Goal: Complete application form

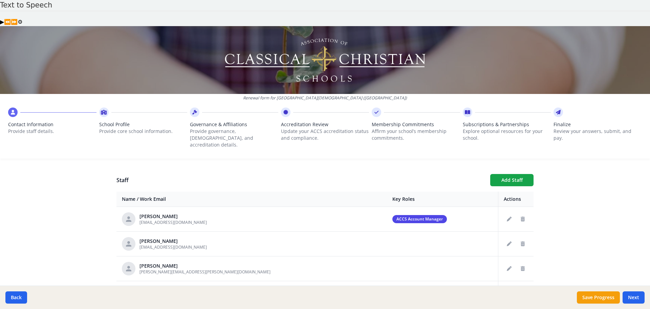
scroll to position [237, 0]
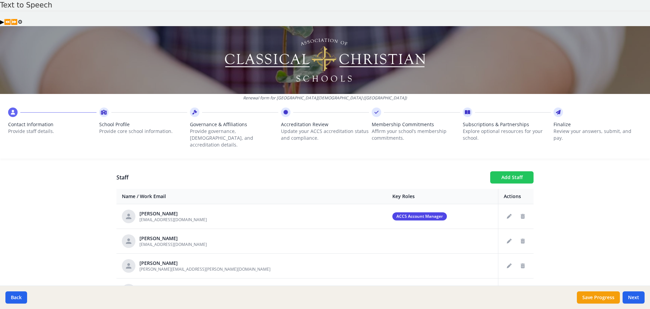
click at [513, 171] on button "Add Staff" at bounding box center [511, 177] width 43 height 12
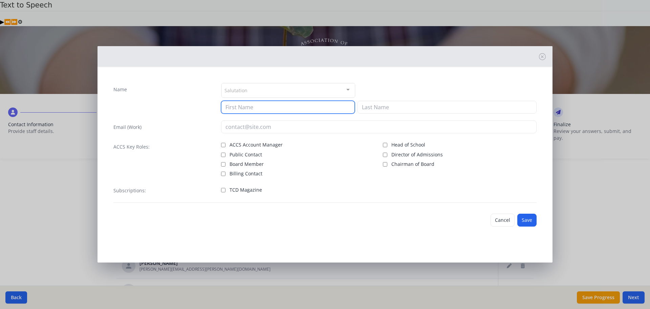
click at [255, 109] on input at bounding box center [288, 107] width 134 height 13
type input "[PERSON_NAME]"
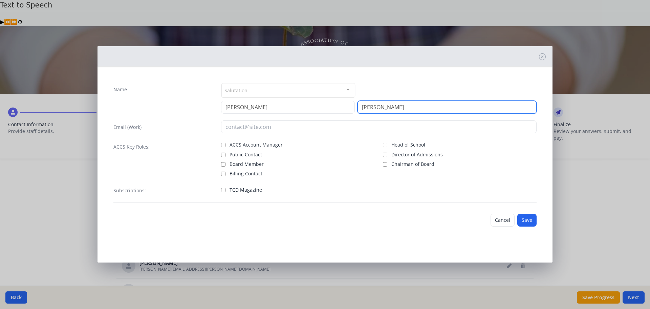
type input "[PERSON_NAME]"
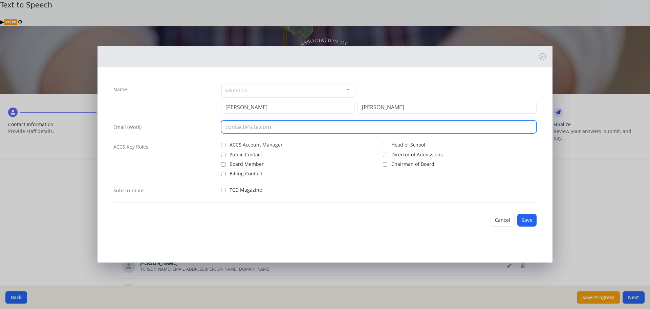
click at [271, 127] on input "email" at bounding box center [379, 126] width 316 height 13
type input "[EMAIL_ADDRESS][DOMAIN_NAME]"
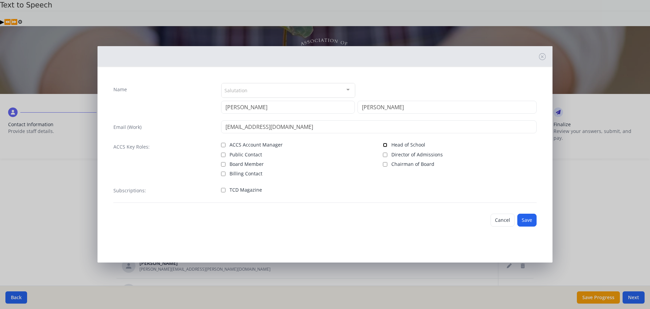
click at [385, 145] on input "Head of School" at bounding box center [385, 145] width 4 height 4
checkbox input "true"
click at [529, 221] on button "Save" at bounding box center [527, 219] width 19 height 13
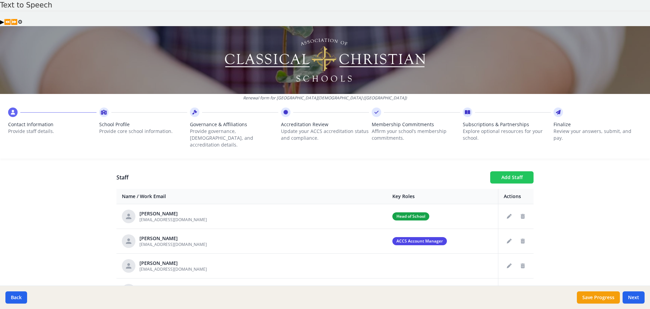
click at [509, 171] on button "Add Staff" at bounding box center [511, 177] width 43 height 12
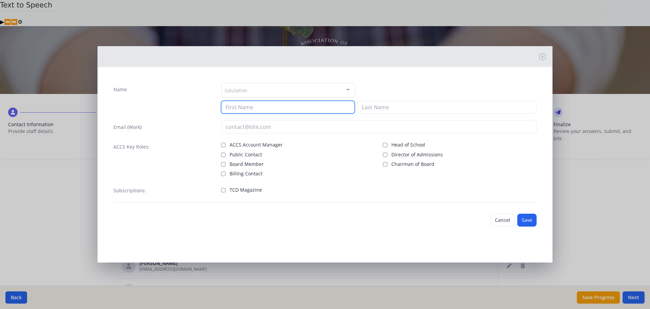
click at [260, 111] on input at bounding box center [288, 107] width 134 height 13
type input "[PERSON_NAME]"
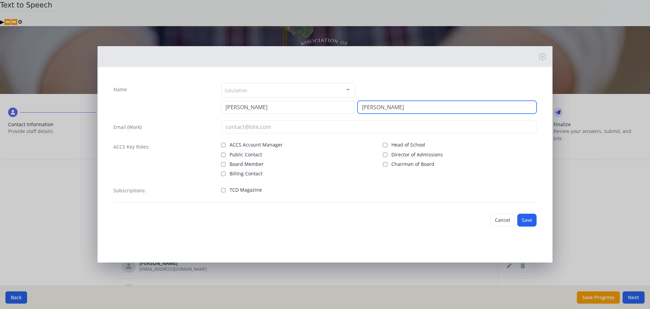
type input "[PERSON_NAME]"
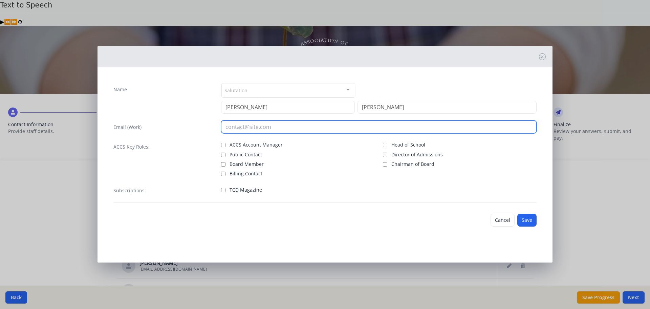
click at [279, 125] on input "email" at bounding box center [379, 126] width 316 height 13
click at [230, 127] on input "[EMAIL_ADDRESS][DOMAIN_NAME]" at bounding box center [379, 126] width 316 height 13
type input "[PERSON_NAME][EMAIL_ADDRESS][DOMAIN_NAME]"
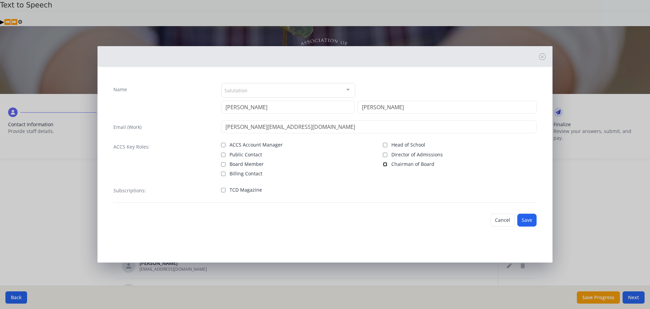
click at [385, 164] on input "Chairman of Board" at bounding box center [385, 164] width 4 height 4
checkbox input "true"
click at [527, 222] on button "Save" at bounding box center [527, 219] width 19 height 13
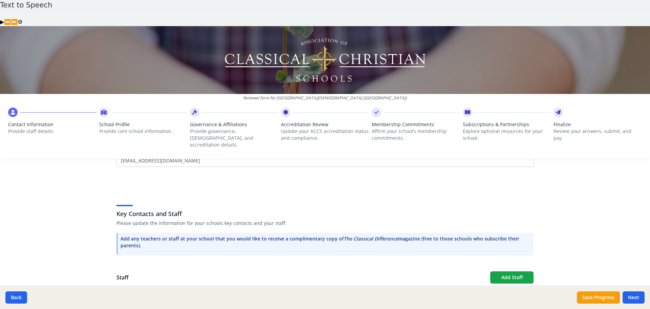
scroll to position [135, 0]
click at [630, 297] on button "Next" at bounding box center [634, 297] width 22 height 12
type input "[PHONE_NUMBER]"
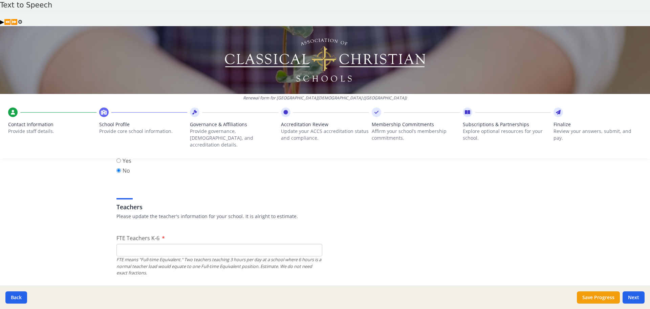
scroll to position [373, 0]
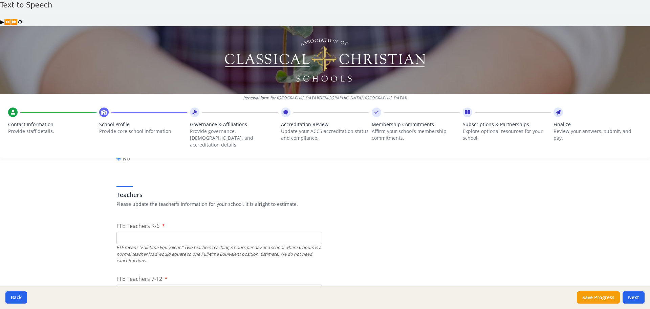
click at [238, 231] on input "FTE Teachers K-6" at bounding box center [220, 237] width 206 height 13
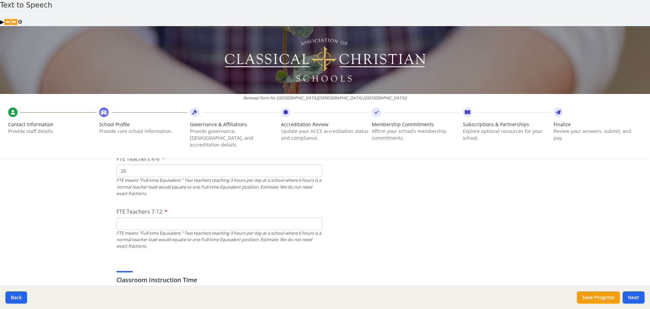
scroll to position [440, 0]
type input "26"
click at [171, 216] on input "FTE Teachers 7-12" at bounding box center [220, 222] width 206 height 13
type input "29"
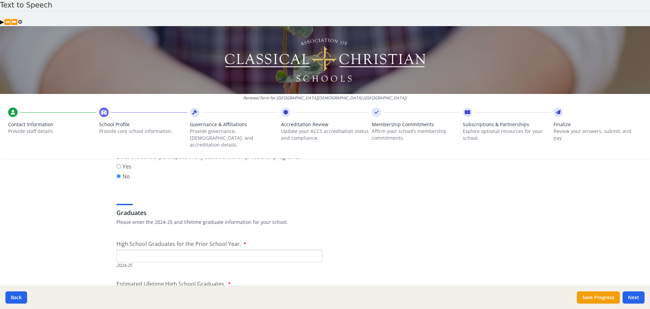
scroll to position [915, 0]
click at [163, 249] on input "High School Graduates for the Prior School Year." at bounding box center [220, 255] width 206 height 13
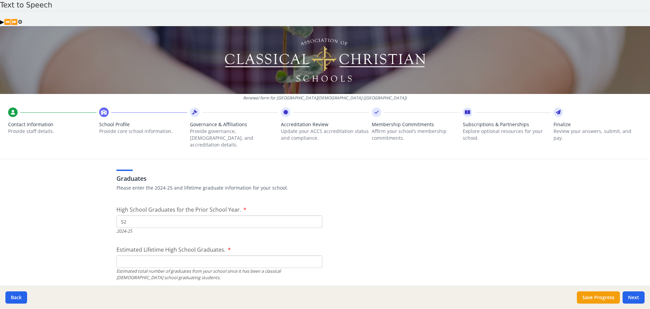
type input "52"
click at [161, 255] on input "Estimated Lifetime High School Graduates." at bounding box center [220, 261] width 206 height 13
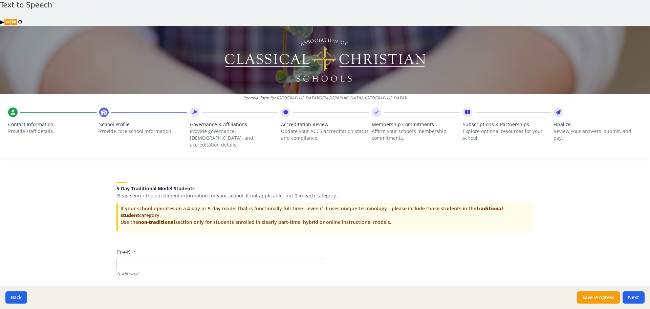
scroll to position [1355, 0]
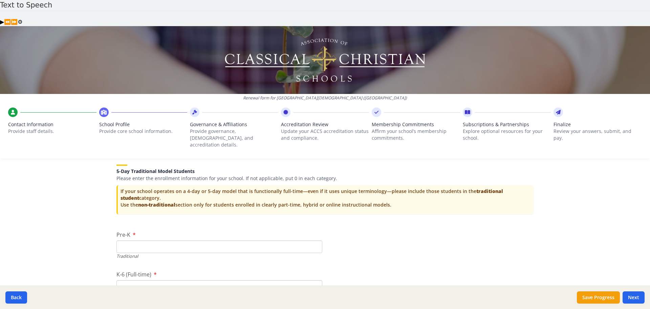
type input "979"
click at [169, 240] on input "Pre-K" at bounding box center [220, 246] width 206 height 13
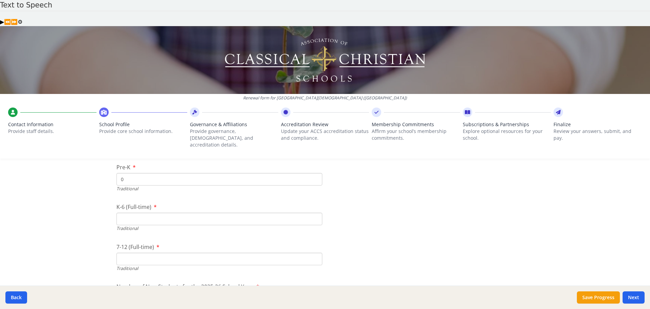
scroll to position [1423, 0]
type input "0"
click at [154, 212] on input "K-6 (Full-time)" at bounding box center [220, 218] width 206 height 13
type input "383"
click at [149, 252] on input "7-12 (Full-time)" at bounding box center [220, 258] width 206 height 13
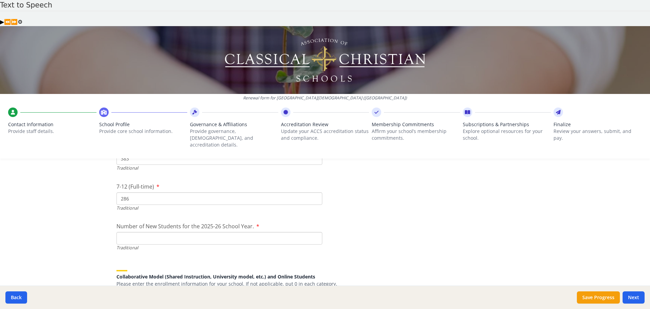
scroll to position [1490, 0]
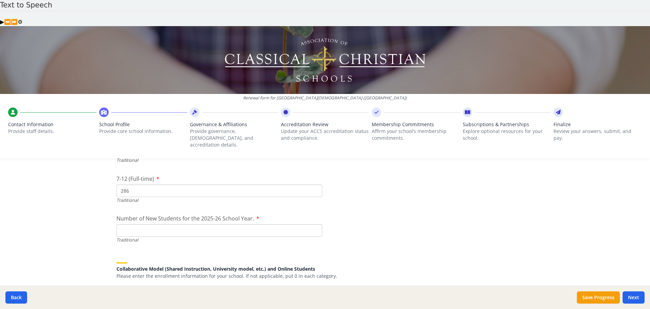
type input "286"
click at [204, 224] on input "Number of New Students for the 2025-26 School Year." at bounding box center [220, 230] width 206 height 13
type input "52"
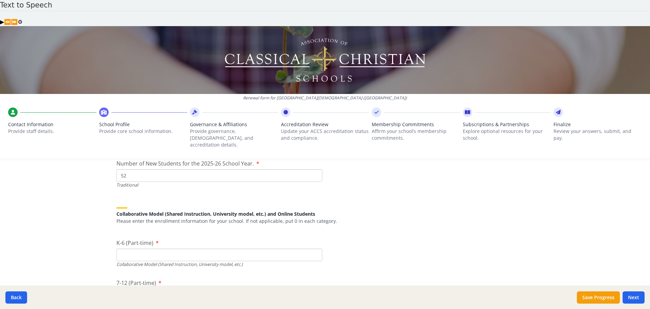
scroll to position [1558, 0]
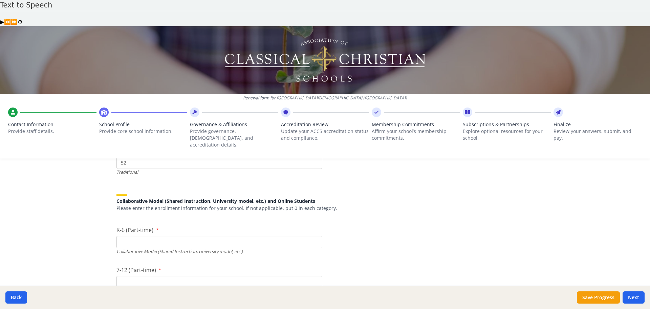
click at [176, 235] on input "K-6 (Part-time)" at bounding box center [220, 241] width 206 height 13
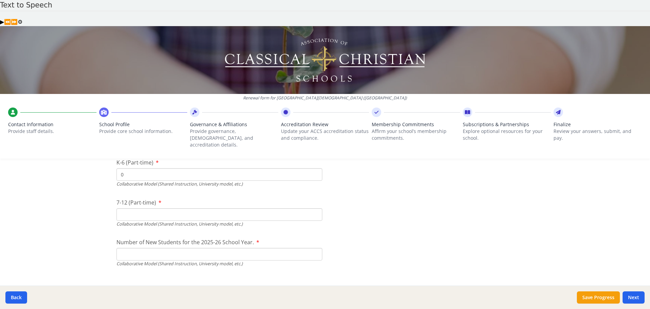
scroll to position [1626, 0]
type input "0"
click at [202, 208] on input "7-12 (Part-time)" at bounding box center [220, 214] width 206 height 13
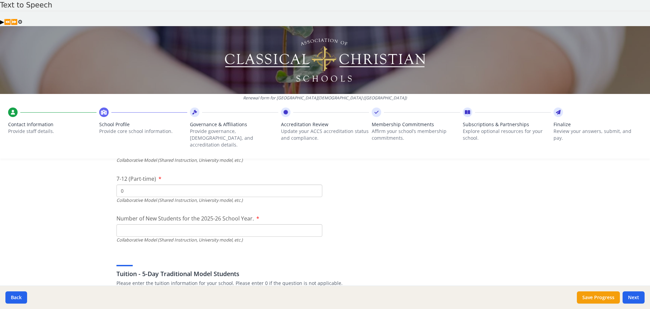
scroll to position [1660, 0]
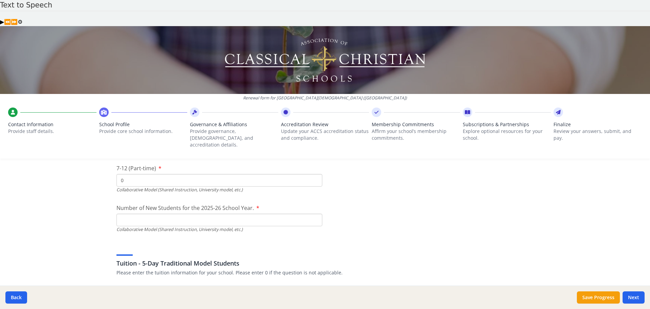
type input "0"
click at [171, 67] on input "Number of New Students for the 2025-26 School Year." at bounding box center [220, 61] width 206 height 13
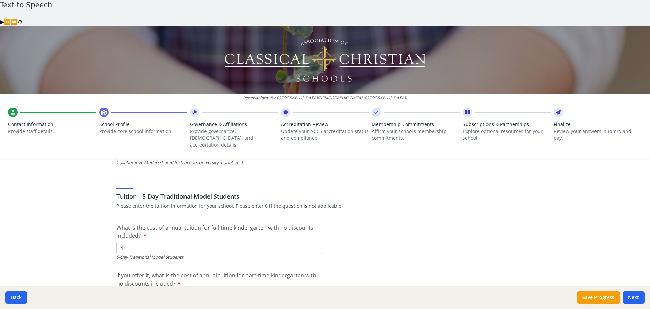
scroll to position [1728, 0]
type input "0"
click at [174, 240] on input "$" at bounding box center [220, 246] width 206 height 13
type input "$8 760"
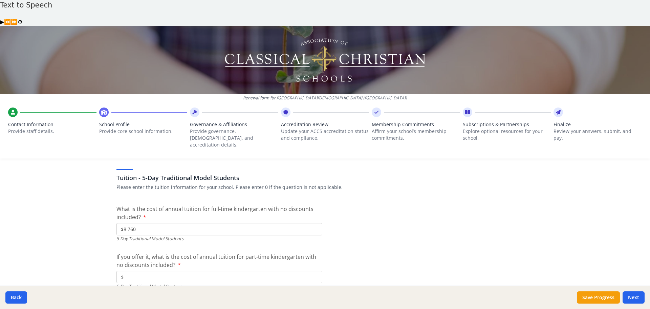
scroll to position [1761, 0]
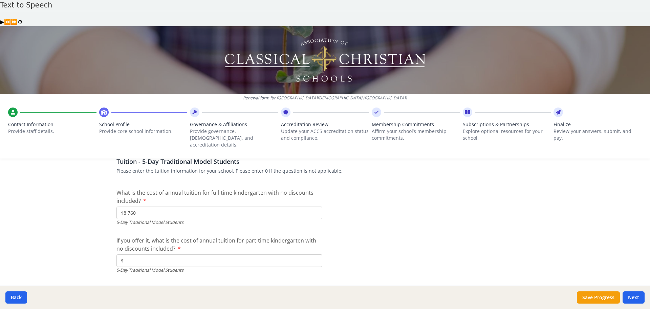
click at [181, 254] on input "$" at bounding box center [220, 260] width 206 height 13
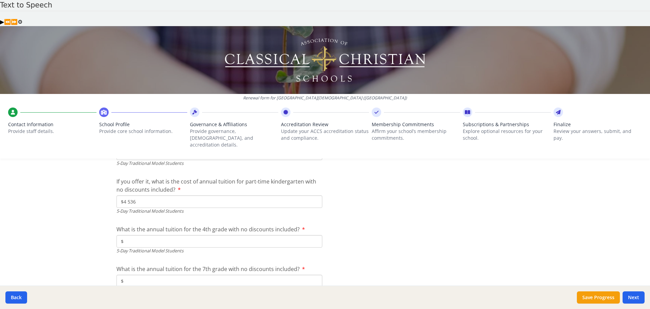
scroll to position [1829, 0]
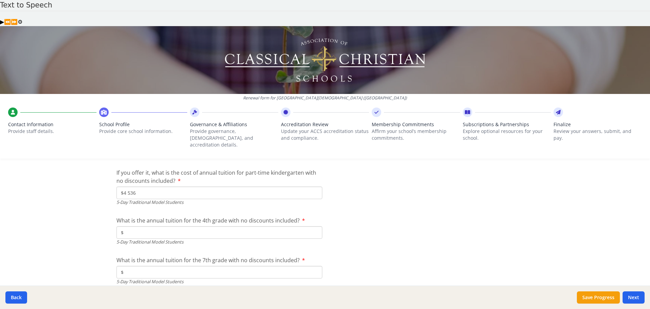
type input "$4 536"
click at [167, 226] on input "$" at bounding box center [220, 232] width 206 height 13
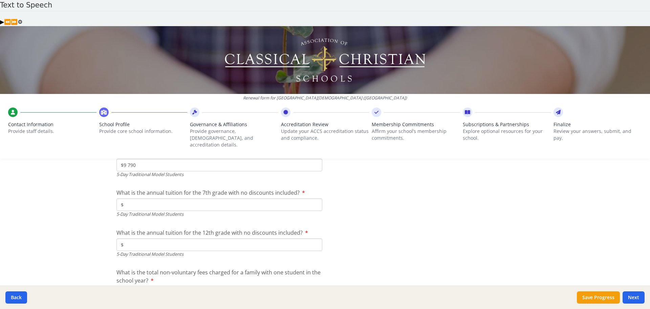
scroll to position [1897, 0]
type input "$9 790"
click at [167, 198] on input "$" at bounding box center [220, 204] width 206 height 13
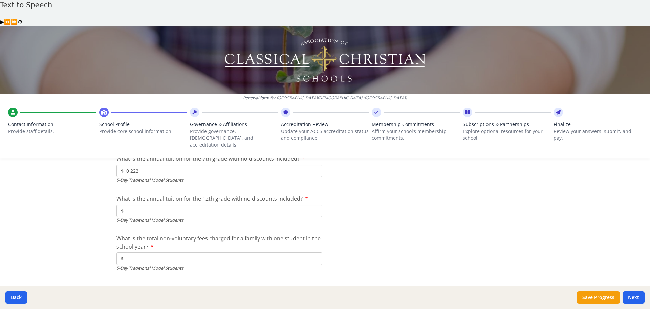
scroll to position [1931, 0]
type input "$10 222"
click at [155, 204] on input "$" at bounding box center [220, 210] width 206 height 13
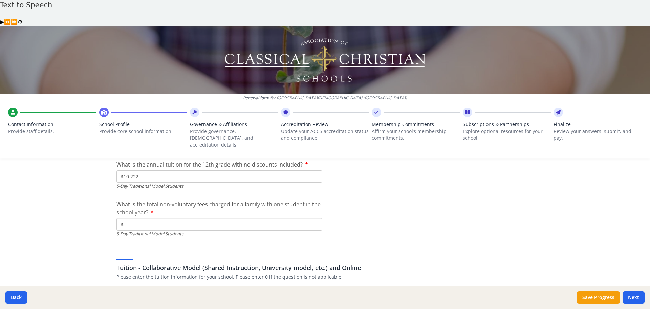
type input "$10 222"
click at [184, 218] on input "$" at bounding box center [220, 224] width 206 height 13
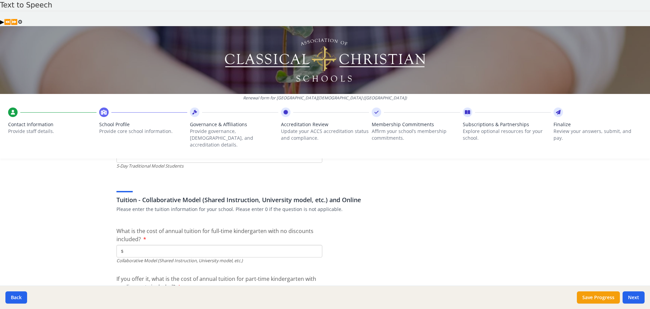
scroll to position [2100, 0]
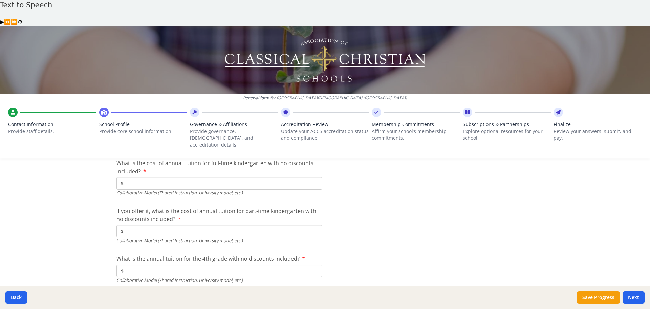
type input "$1 200"
type input "$0"
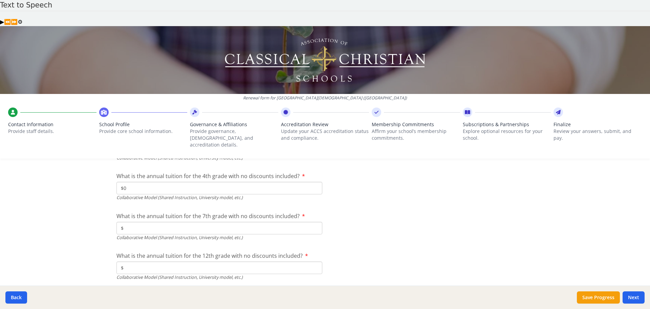
scroll to position [2202, 0]
type input "$0"
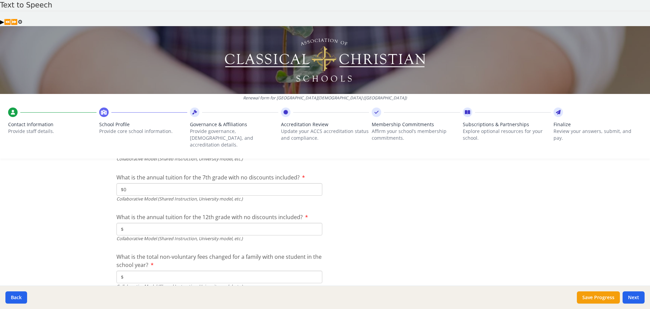
type input "$0"
click at [152, 270] on input "$" at bounding box center [220, 276] width 206 height 13
type input "$0"
click at [586, 295] on button "Save Progress" at bounding box center [598, 297] width 43 height 12
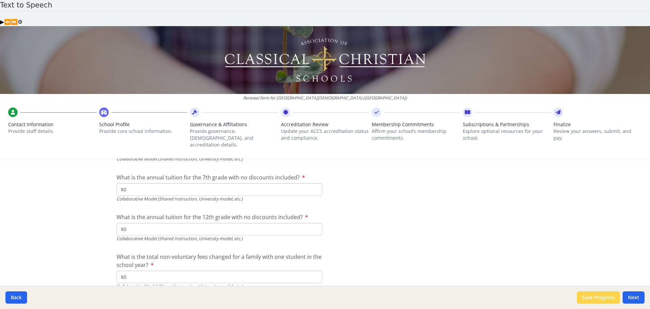
type input "[PHONE_NUMBER]"
click at [630, 295] on button "Next" at bounding box center [634, 297] width 22 height 12
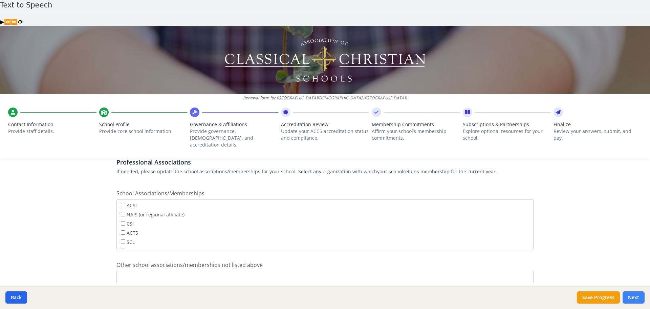
scroll to position [492, 0]
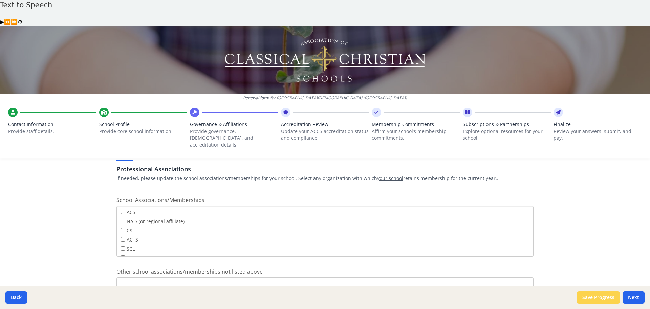
click at [589, 298] on button "Save Progress" at bounding box center [598, 297] width 43 height 12
click at [630, 297] on button "Next" at bounding box center [634, 297] width 22 height 12
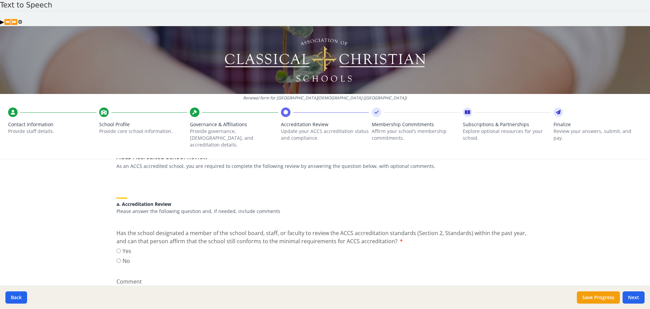
scroll to position [68, 0]
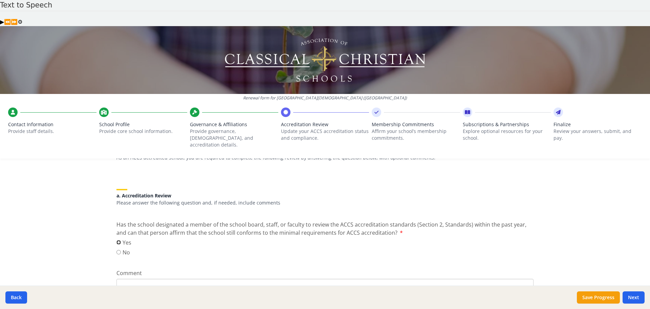
click at [117, 240] on input "Yes" at bounding box center [119, 242] width 4 height 4
radio input "true"
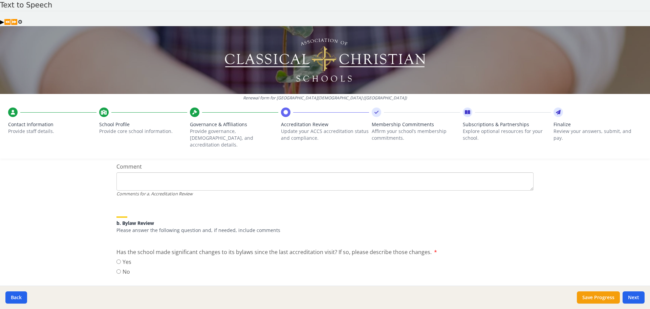
scroll to position [203, 0]
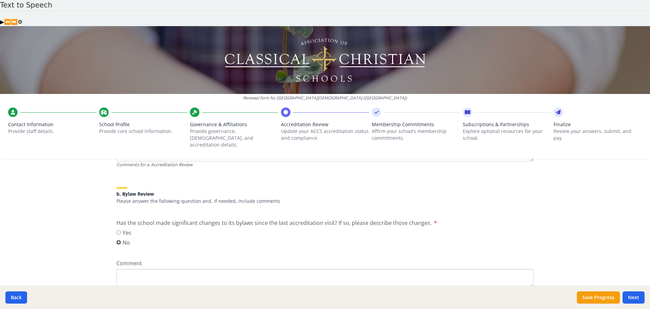
click at [117, 240] on input "No" at bounding box center [119, 242] width 4 height 4
radio input "true"
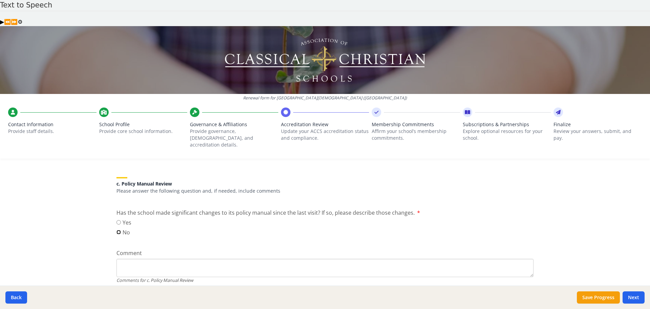
click at [117, 230] on input "No" at bounding box center [119, 232] width 4 height 4
radio input "true"
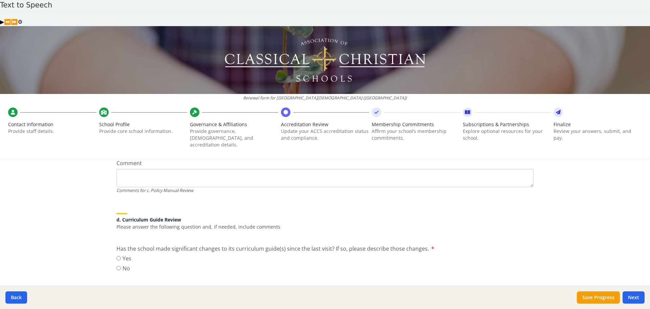
scroll to position [440, 0]
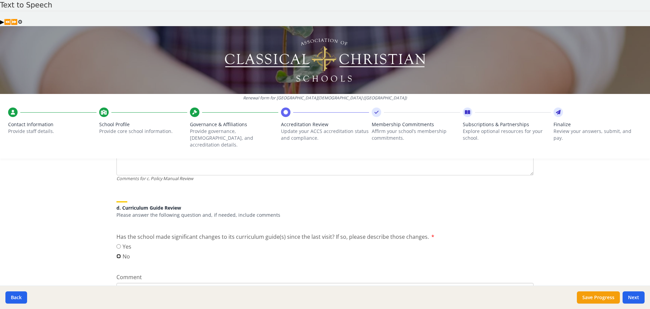
click at [117, 254] on input "No" at bounding box center [119, 256] width 4 height 4
radio input "true"
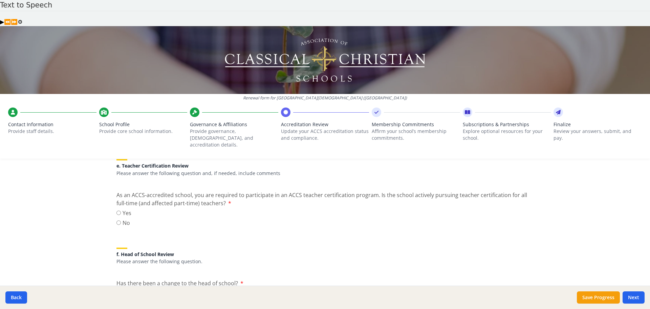
scroll to position [610, 0]
click at [118, 208] on input "Yes" at bounding box center [119, 210] width 4 height 4
radio input "true"
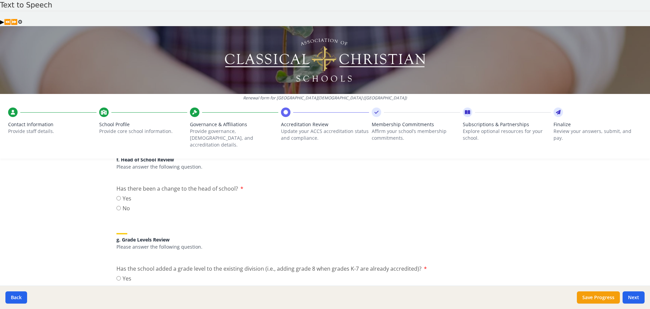
scroll to position [711, 0]
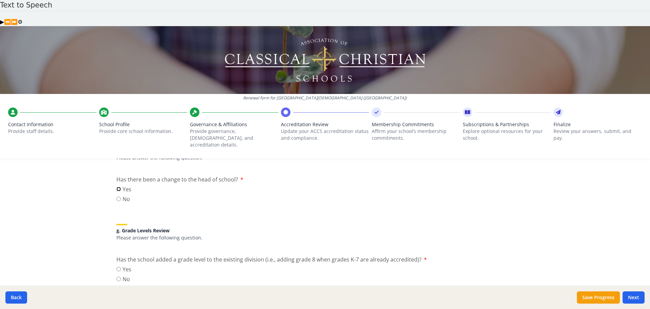
click at [117, 187] on input "Yes" at bounding box center [119, 189] width 4 height 4
radio input "true"
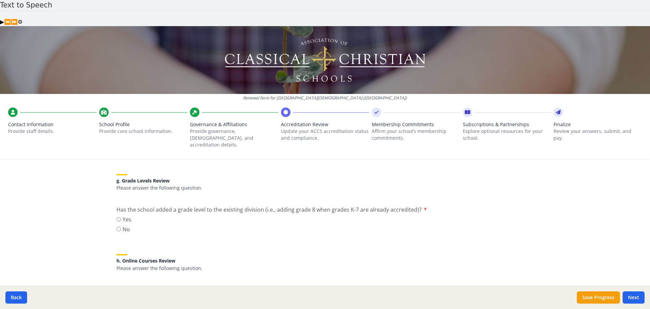
scroll to position [779, 0]
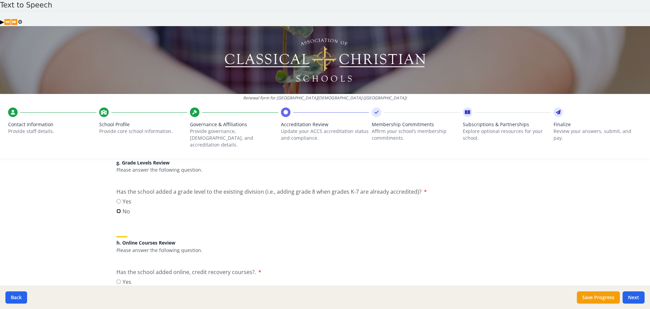
click at [117, 209] on input "No" at bounding box center [119, 211] width 4 height 4
radio input "true"
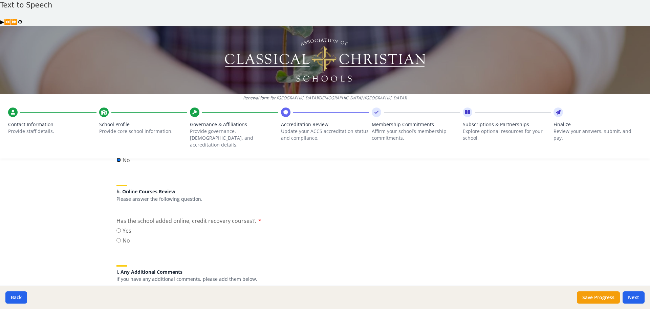
scroll to position [847, 0]
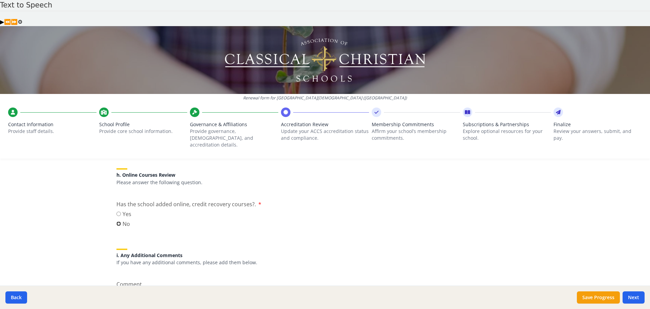
click at [117, 221] on input "No" at bounding box center [119, 223] width 4 height 4
radio input "true"
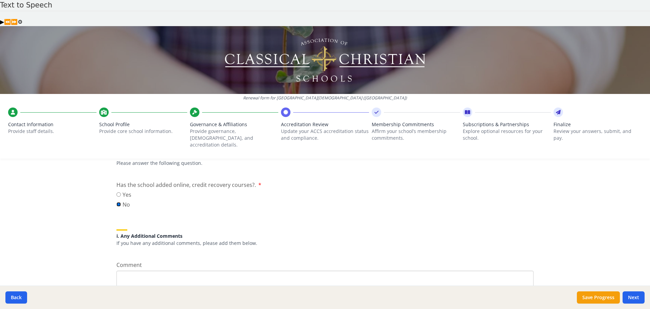
scroll to position [872, 0]
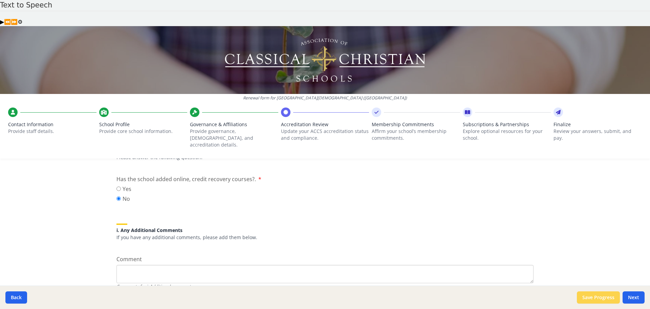
click at [605, 296] on button "Save Progress" at bounding box center [598, 297] width 43 height 12
click at [638, 298] on button "Next" at bounding box center [634, 297] width 22 height 12
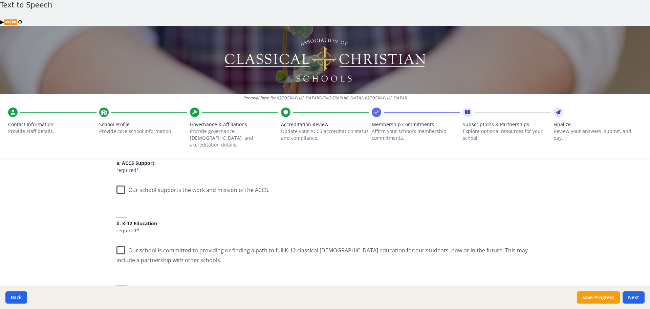
scroll to position [102, 0]
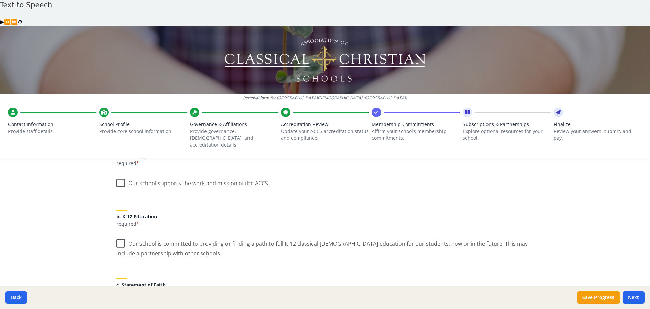
click at [117, 174] on label "Our school supports the work and mission of the ACCS." at bounding box center [193, 181] width 153 height 15
click at [0, 0] on input "Our school supports the work and mission of the ACCS." at bounding box center [0, 0] width 0 height 0
click at [119, 234] on label "Our school is committed to providing or finding a path to full K-12 classical […" at bounding box center [325, 245] width 417 height 23
click at [0, 0] on input "Our school is committed to providing or finding a path to full K-12 classical […" at bounding box center [0, 0] width 0 height 0
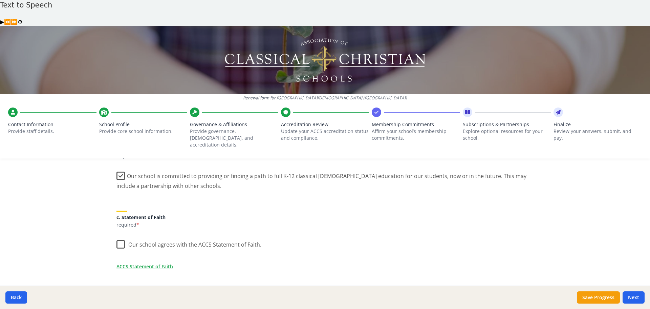
scroll to position [169, 0]
click at [118, 235] on label "Our school agrees with the ACCS Statement of Faith." at bounding box center [189, 242] width 145 height 15
click at [0, 0] on input "Our school agrees with the ACCS Statement of Faith." at bounding box center [0, 0] width 0 height 0
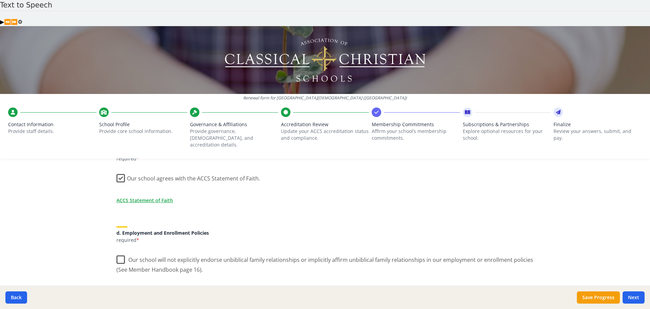
scroll to position [271, 0]
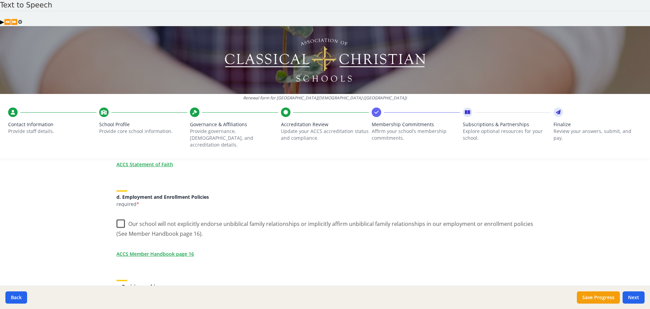
click at [118, 215] on label "Our school will not explicitly endorse unbiblical family relationships or impli…" at bounding box center [325, 226] width 417 height 23
click at [0, 0] on input "Our school will not explicitly endorse unbiblical family relationships or impli…" at bounding box center [0, 0] width 0 height 0
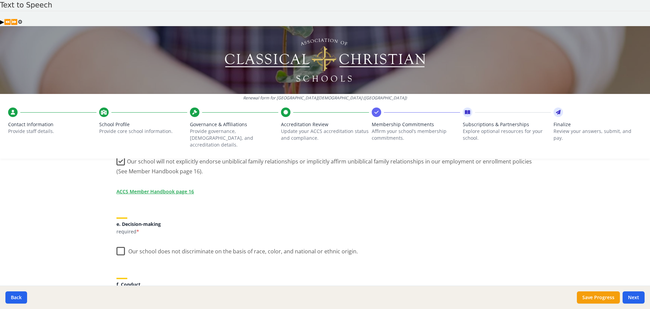
scroll to position [339, 0]
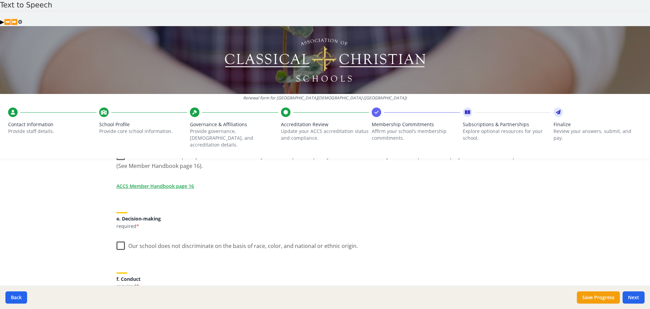
click at [117, 237] on label "Our school does not discriminate on the basis of race, color, and national or e…" at bounding box center [238, 244] width 242 height 15
click at [0, 0] on input "Our school does not discriminate on the basis of race, color, and national or e…" at bounding box center [0, 0] width 0 height 0
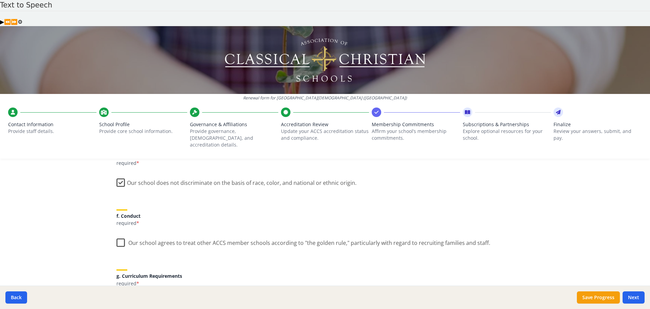
scroll to position [406, 0]
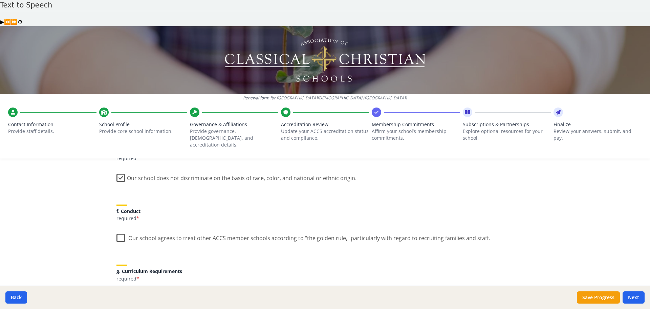
click at [121, 229] on label "Our school agrees to treat other ACCS member schools according to "the golden r…" at bounding box center [304, 236] width 374 height 15
click at [0, 0] on input "Our school agrees to treat other ACCS member schools according to "the golden r…" at bounding box center [0, 0] width 0 height 0
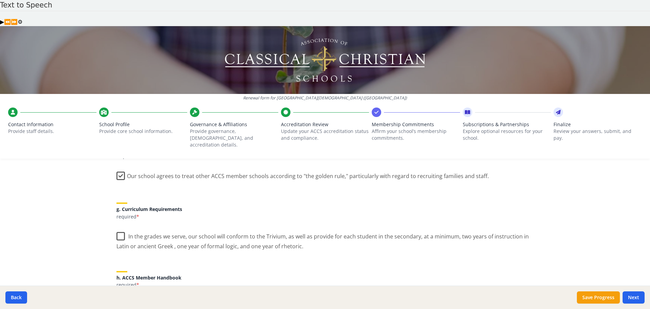
scroll to position [474, 0]
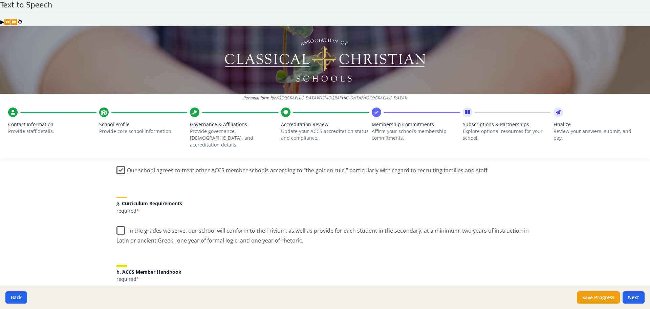
click at [118, 222] on label "In the grades we serve, our school will conform to the Trivium, as well as prov…" at bounding box center [325, 233] width 417 height 23
click at [0, 0] on input "In the grades we serve, our school will conform to the Trivium, as well as prov…" at bounding box center [0, 0] width 0 height 0
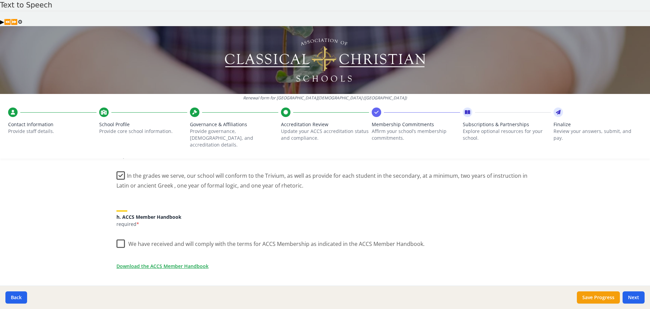
scroll to position [542, 0]
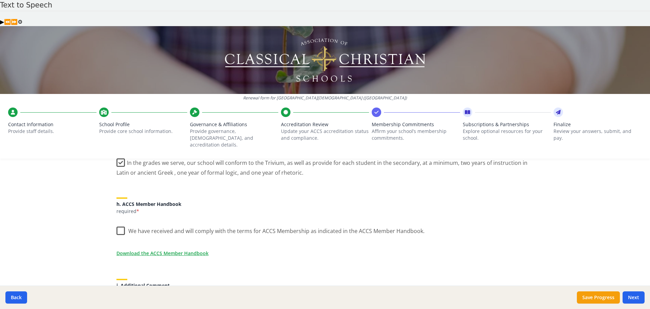
click at [118, 222] on label "We have received and will comply with the terms for ACCS Membership as indicate…" at bounding box center [271, 229] width 308 height 15
click at [0, 0] on input "We have received and will comply with the terms for ACCS Membership as indicate…" at bounding box center [0, 0] width 0 height 0
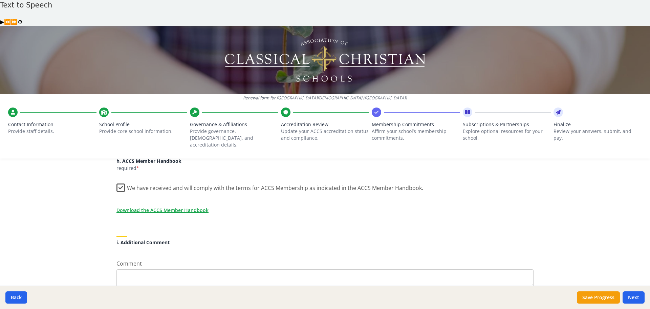
scroll to position [589, 0]
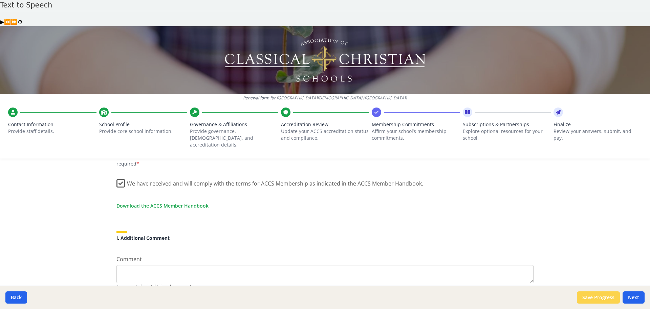
click at [595, 299] on button "Save Progress" at bounding box center [598, 297] width 43 height 12
click at [591, 297] on button "Save Progress" at bounding box center [598, 297] width 43 height 12
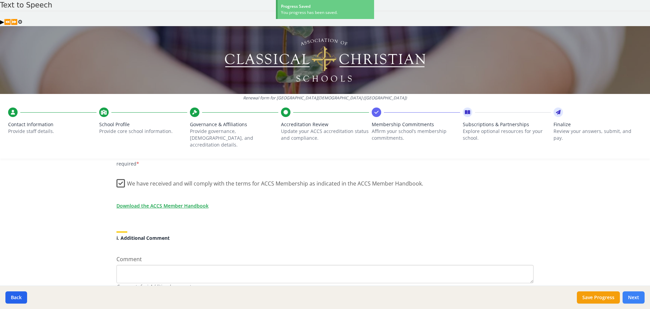
click at [634, 296] on button "Next" at bounding box center [634, 297] width 22 height 12
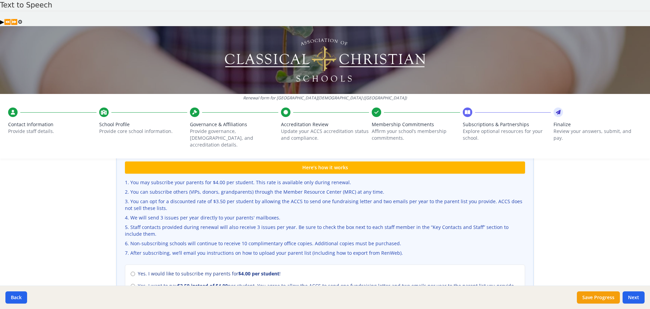
scroll to position [237, 0]
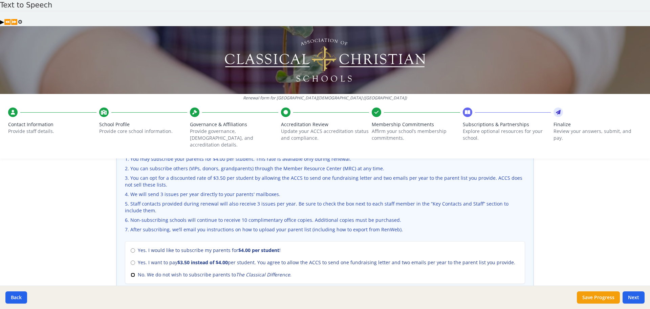
click at [132, 272] on input "No. We do not wish to subscribe parents to The Classical Difference ." at bounding box center [133, 274] width 4 height 4
radio input "true"
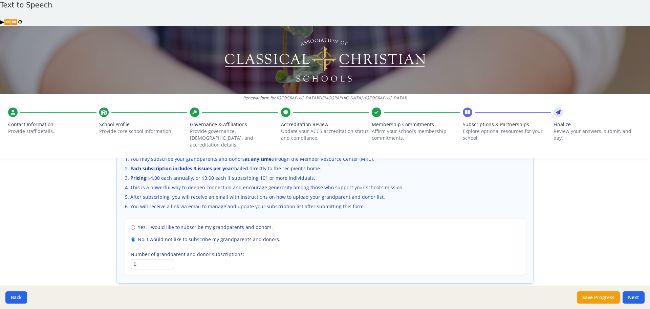
scroll to position [466, 0]
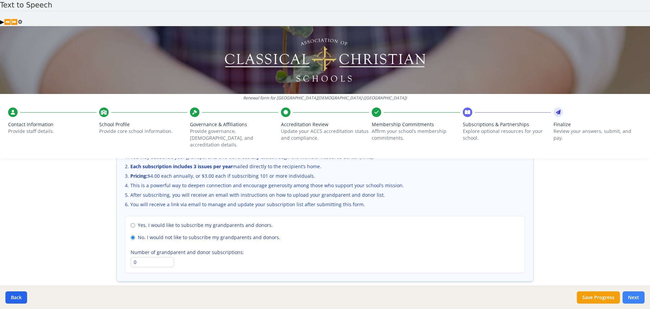
click at [632, 299] on button "Next" at bounding box center [634, 297] width 22 height 12
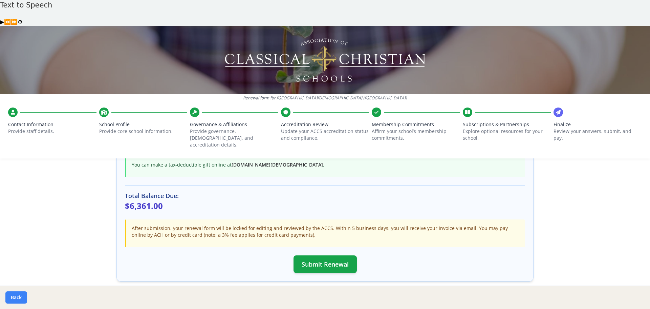
click at [14, 299] on button "Back" at bounding box center [16, 297] width 22 height 12
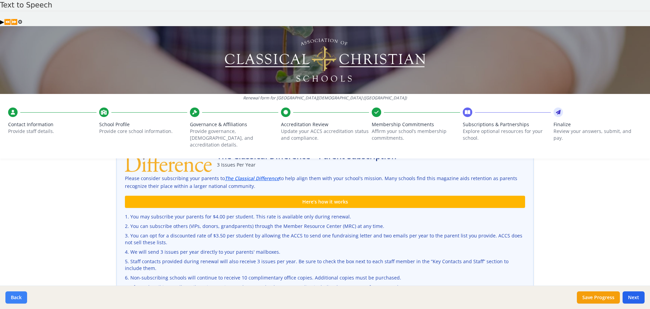
click at [14, 299] on button "Back" at bounding box center [16, 297] width 22 height 12
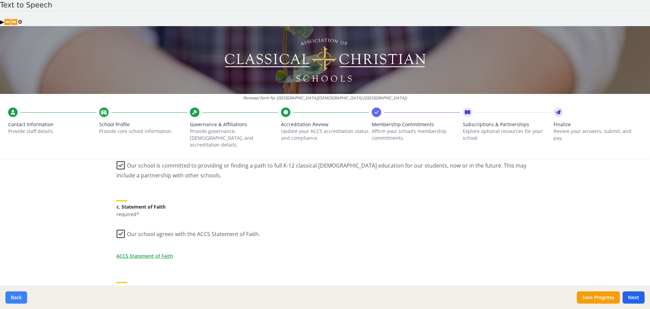
click at [14, 299] on button "Back" at bounding box center [16, 297] width 22 height 12
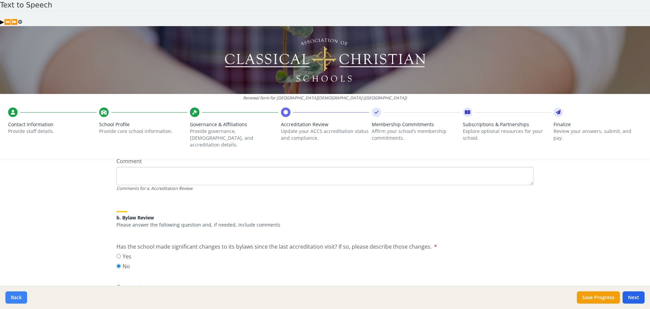
click at [14, 299] on button "Back" at bounding box center [16, 297] width 22 height 12
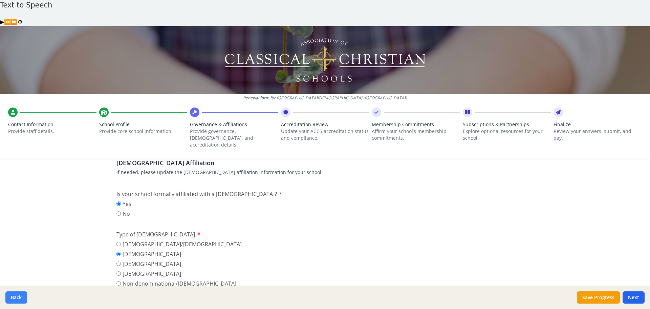
click at [14, 299] on button "Back" at bounding box center [16, 297] width 22 height 12
type input "[PHONE_NUMBER]"
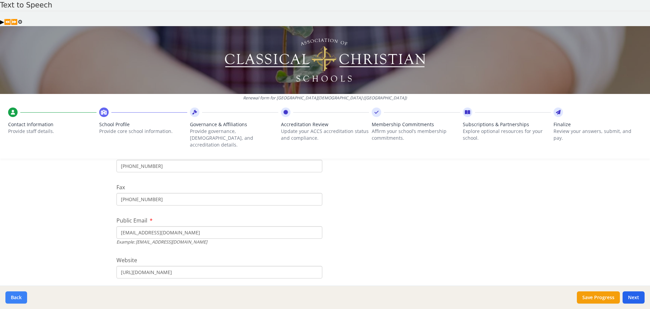
click at [14, 299] on button "Back" at bounding box center [16, 297] width 22 height 12
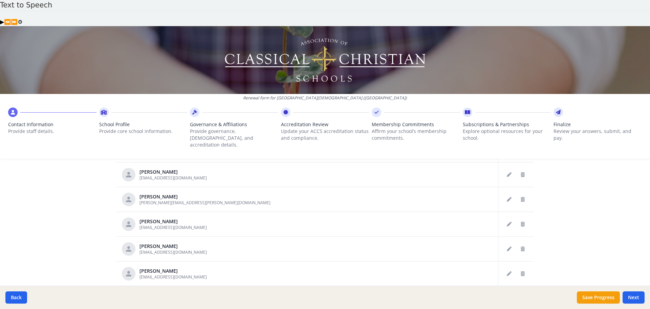
scroll to position [353, 0]
click at [639, 299] on button "Next" at bounding box center [634, 297] width 22 height 12
type input "[PHONE_NUMBER]"
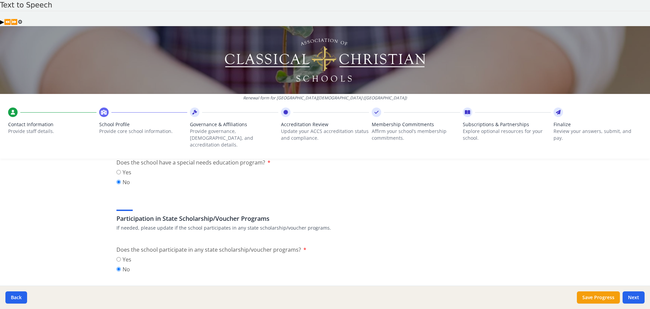
scroll to position [861, 0]
